Goal: Information Seeking & Learning: Check status

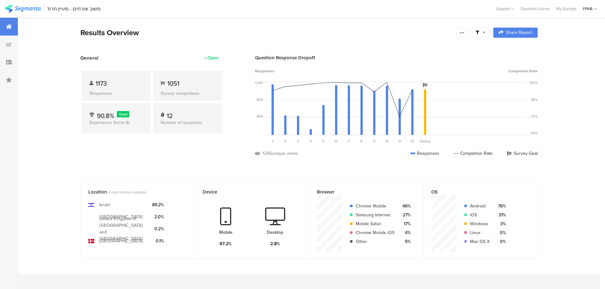
click at [138, 83] on div "1173" at bounding box center [116, 84] width 53 height 10
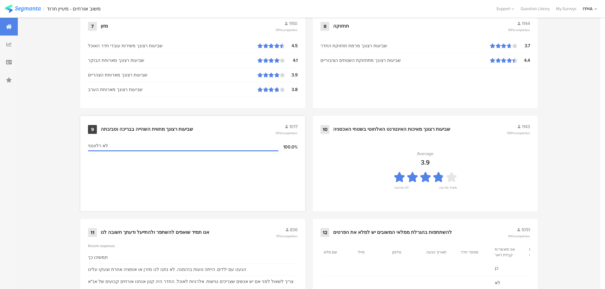
scroll to position [637, 0]
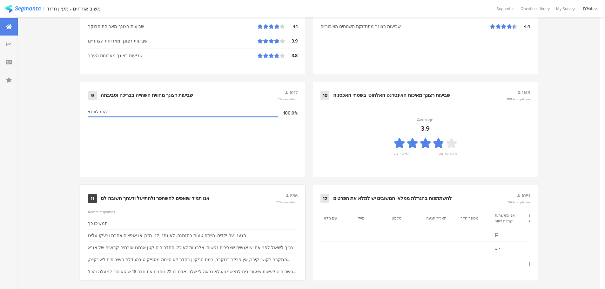
click at [245, 204] on div "11 אנו תמיד שואפים להשתפר ולהתייעל ודעתך חשובה לנו 836 73% completion Recent re…" at bounding box center [192, 233] width 225 height 96
click at [241, 201] on div "11 אנו תמיד שואפים להשתפר ולהתייעל ודעתך חשובה לנו 836 73% completion Recent re…" at bounding box center [192, 233] width 225 height 96
click at [242, 199] on div "11 אנו תמיד שואפים להשתפר ולהתייעל ודעתך חשובה לנו 836 73% completion" at bounding box center [193, 199] width 210 height 12
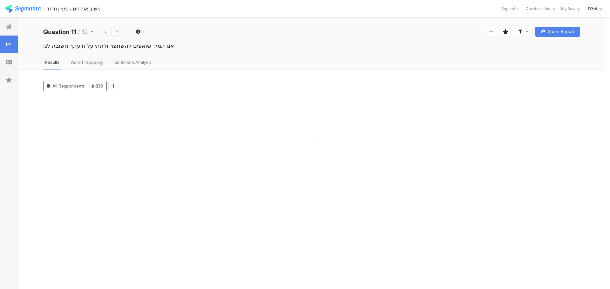
click at [242, 199] on section at bounding box center [311, 190] width 536 height 187
